Goal: Information Seeking & Learning: Learn about a topic

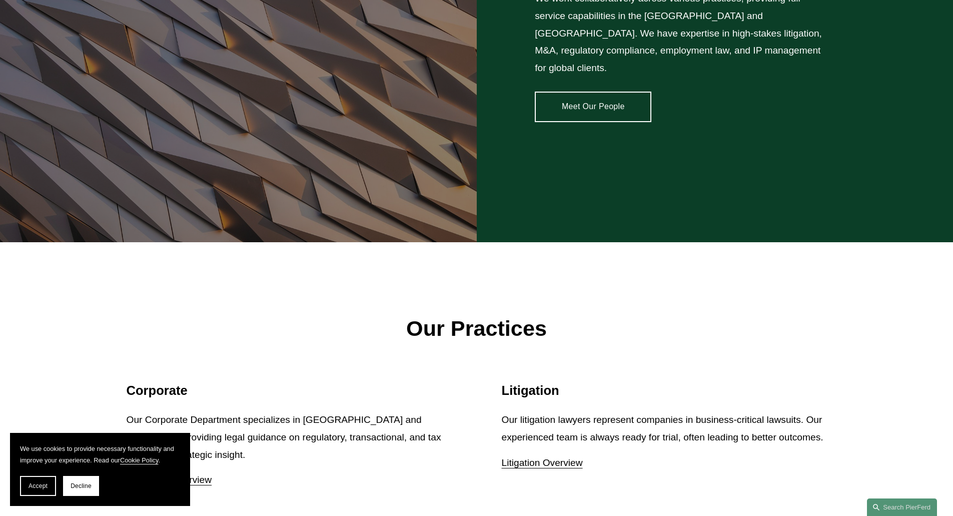
scroll to position [1151, 0]
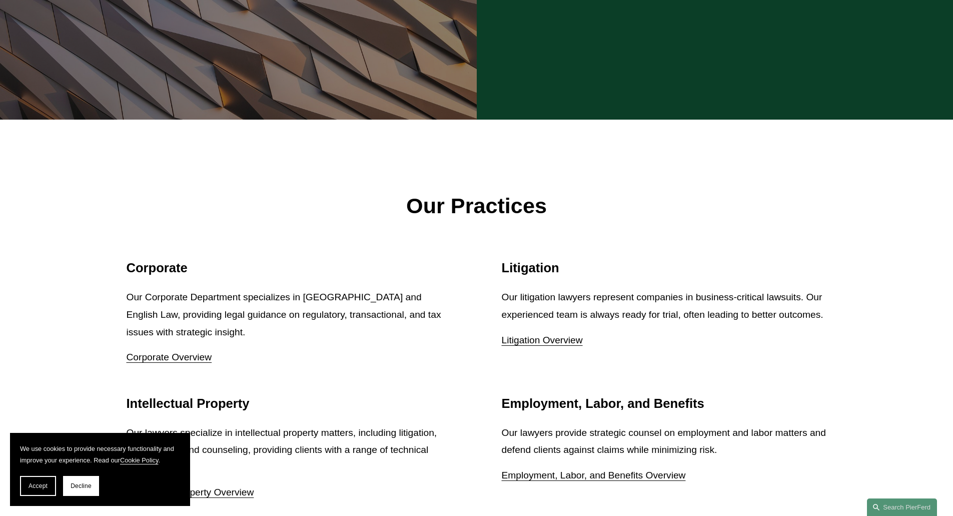
click at [88, 481] on button "Decline" at bounding box center [81, 486] width 36 height 20
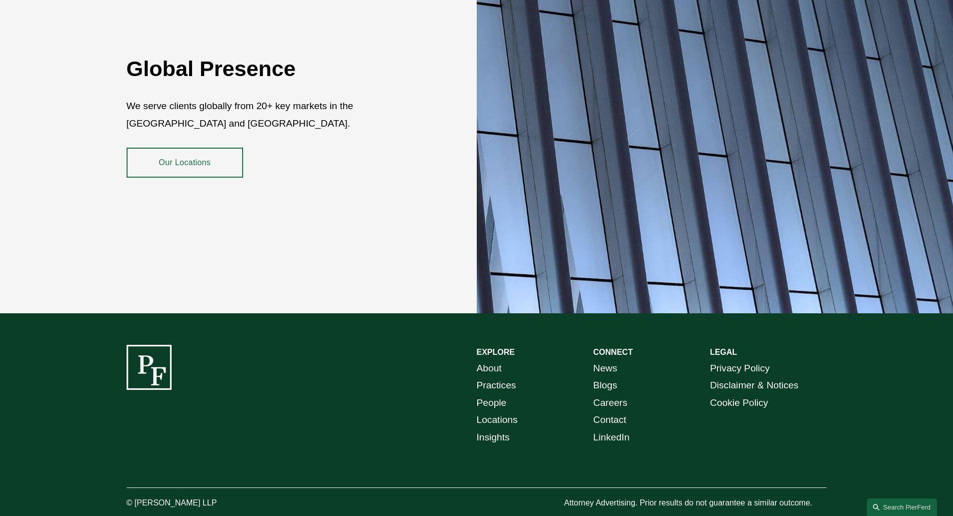
scroll to position [1825, 0]
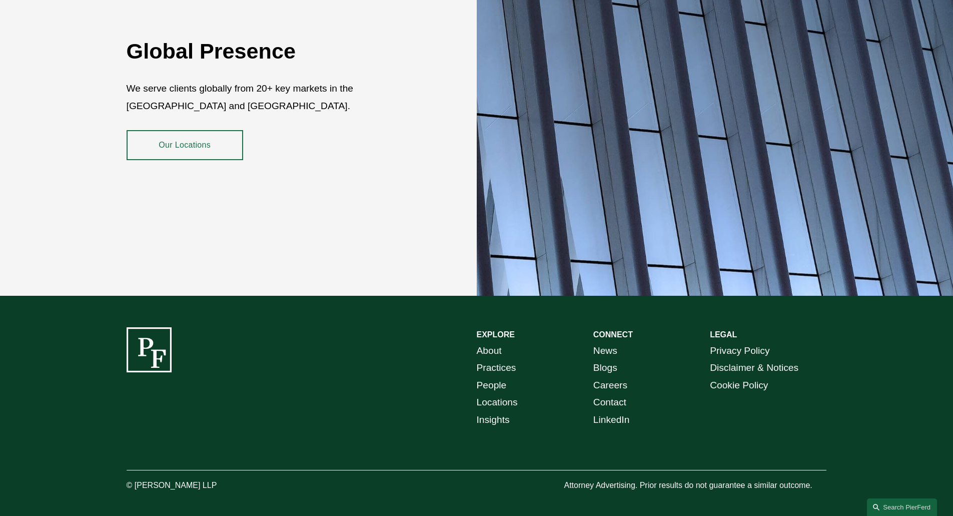
click at [495, 377] on link "People" at bounding box center [492, 386] width 30 height 18
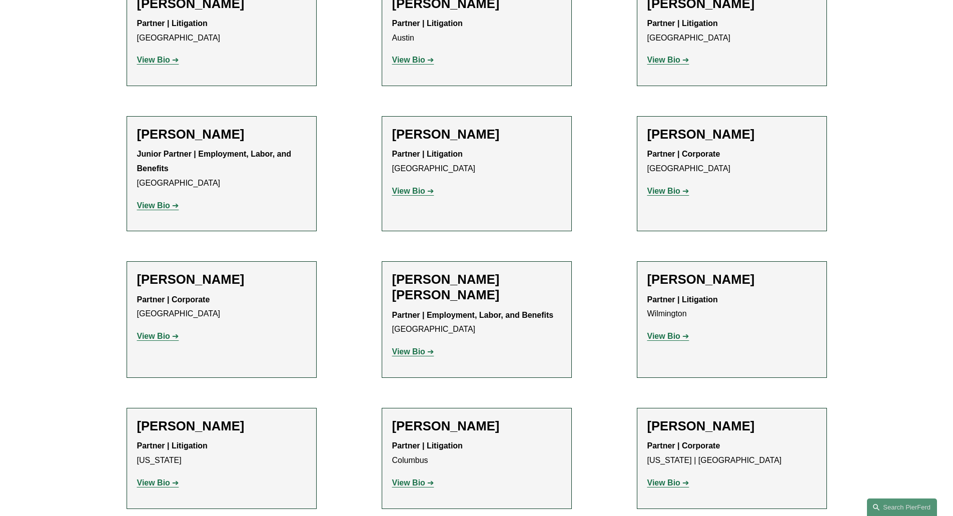
scroll to position [2051, 0]
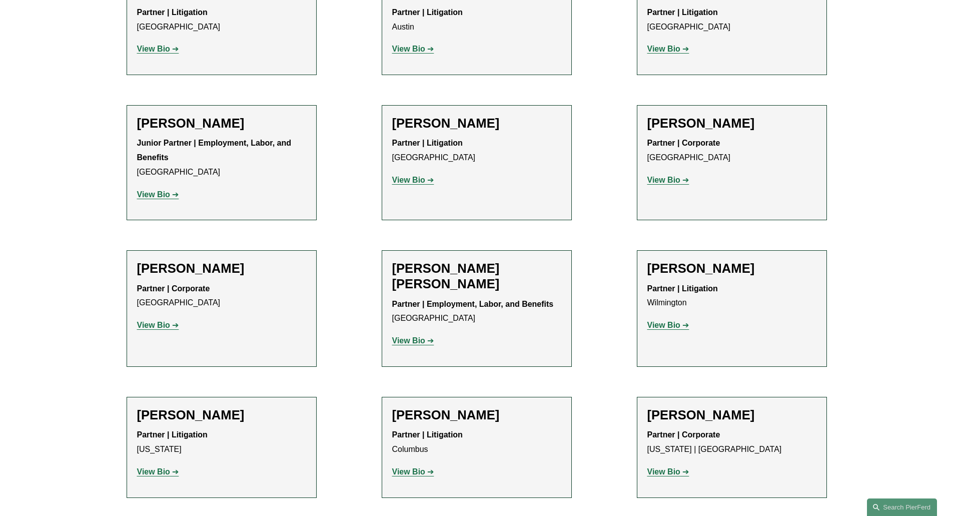
click at [656, 467] on strong "View Bio" at bounding box center [663, 471] width 33 height 9
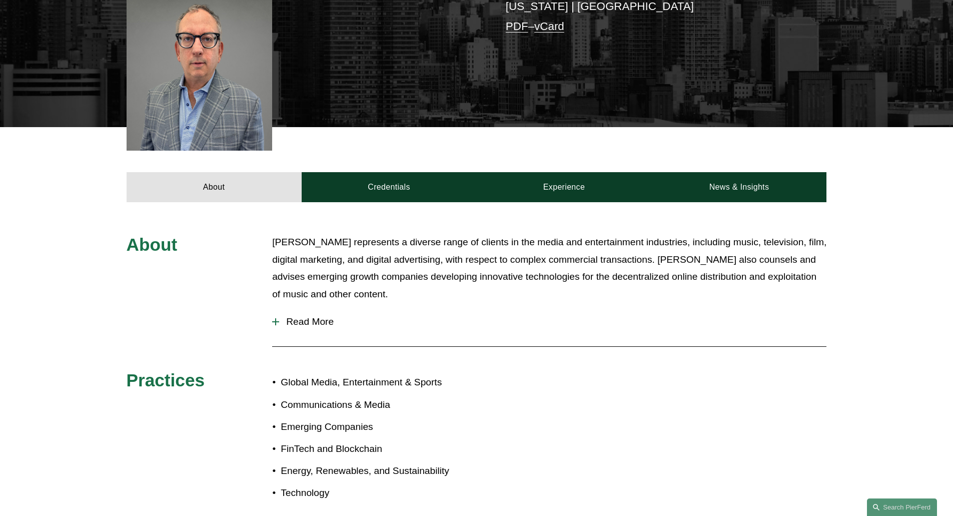
scroll to position [300, 0]
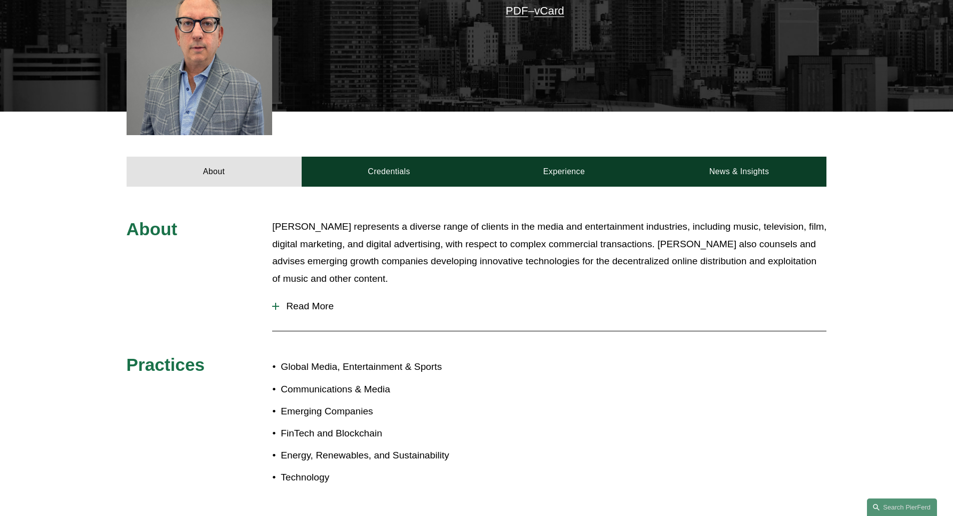
click at [275, 303] on div at bounding box center [275, 306] width 7 height 7
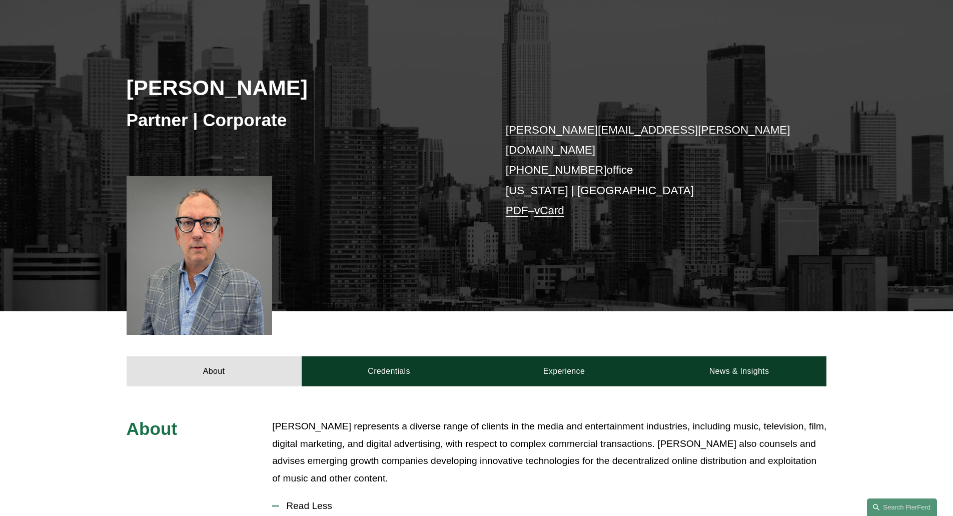
scroll to position [100, 0]
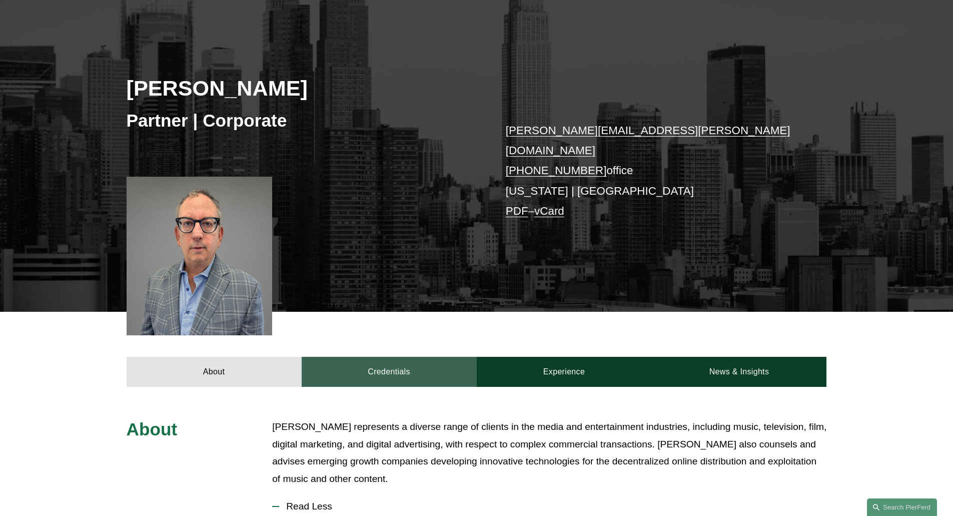
click at [420, 361] on link "Credentials" at bounding box center [389, 372] width 175 height 30
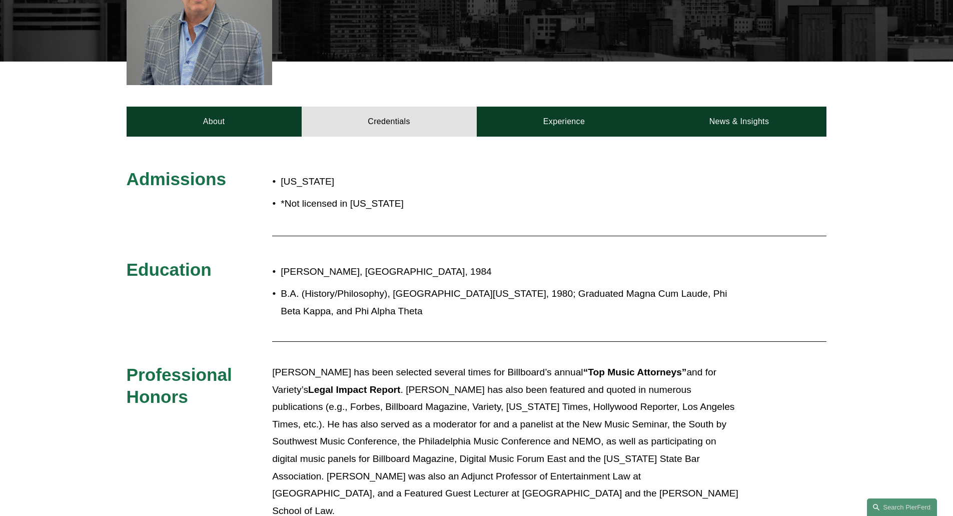
scroll to position [400, 0]
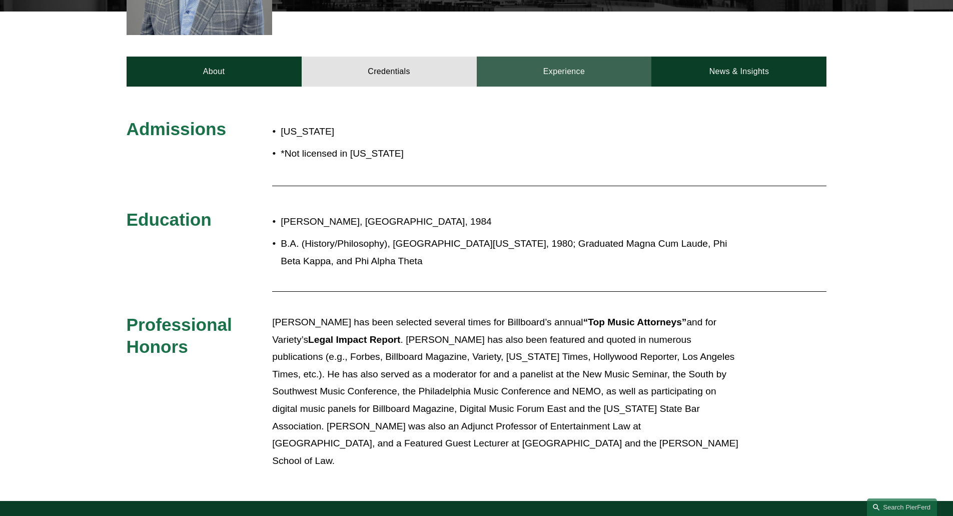
click at [566, 64] on link "Experience" at bounding box center [564, 72] width 175 height 30
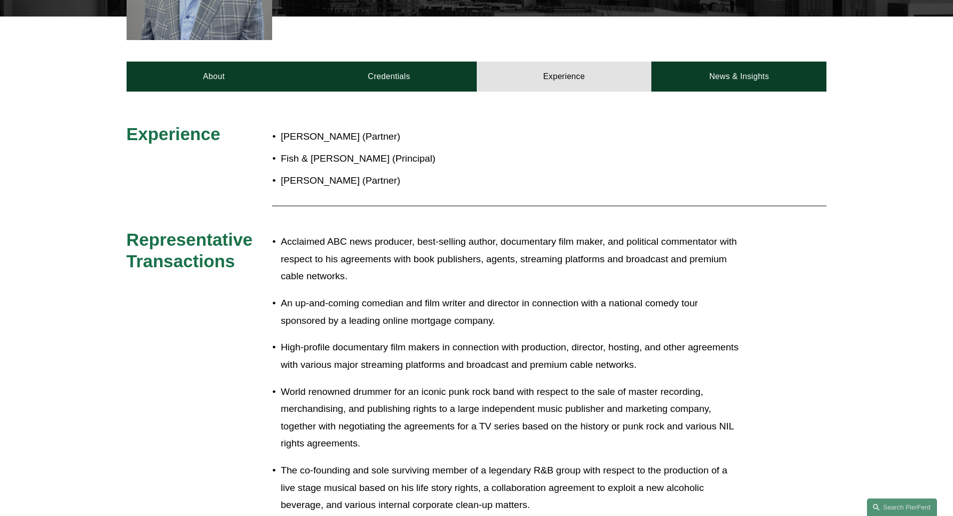
scroll to position [250, 0]
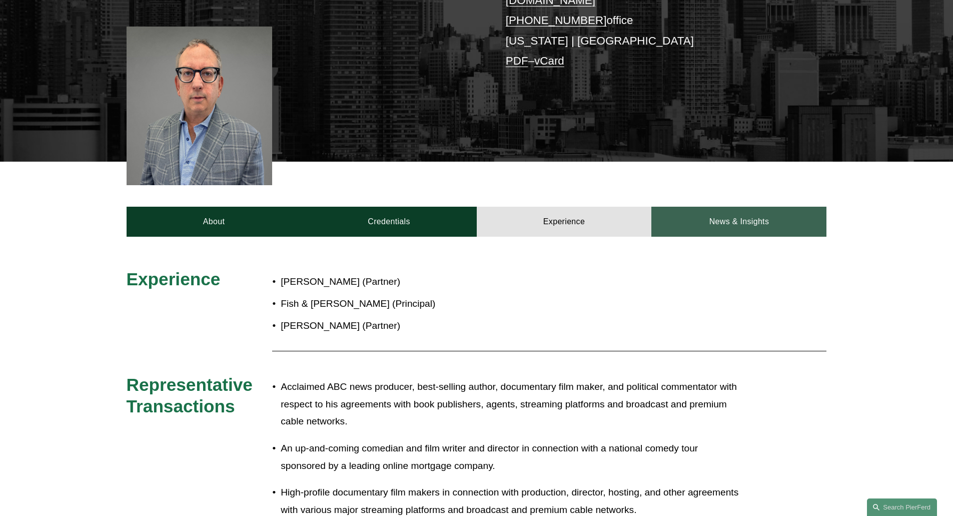
click at [729, 207] on link "News & Insights" at bounding box center [738, 222] width 175 height 30
